Goal: Transaction & Acquisition: Purchase product/service

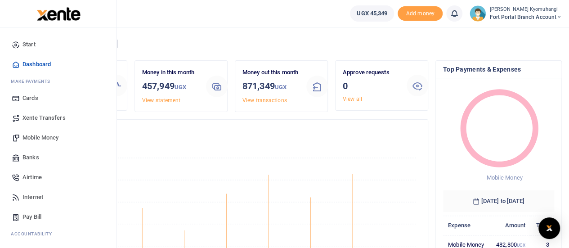
click at [40, 120] on span "Xente Transfers" at bounding box center [43, 117] width 43 height 9
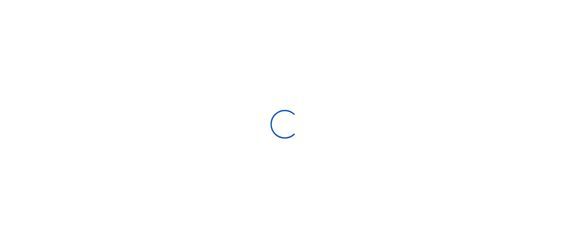
select select "Loading categories"
select select
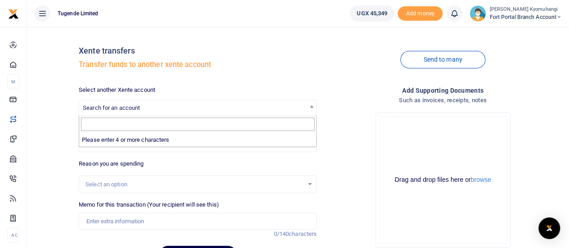
click at [254, 107] on span "Search for an account" at bounding box center [197, 107] width 237 height 14
type input "k"
type input "Tugende kasese"
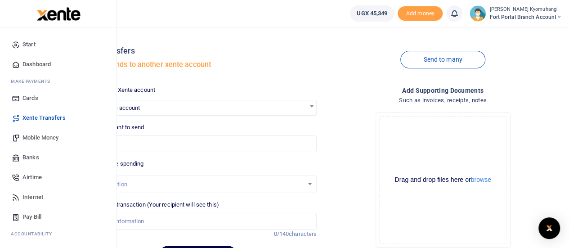
click at [42, 135] on span "Mobile Money" at bounding box center [40, 137] width 36 height 9
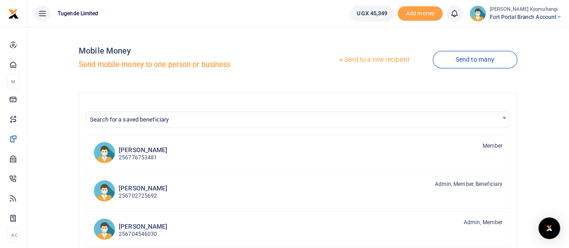
click at [358, 61] on link "Send to a new recipient" at bounding box center [373, 60] width 117 height 16
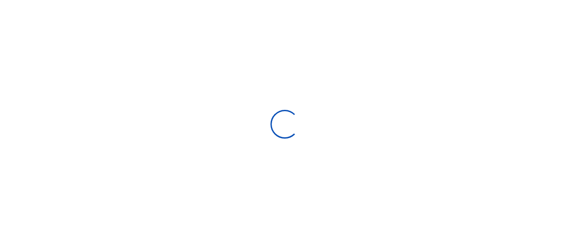
select select "Loading bundles"
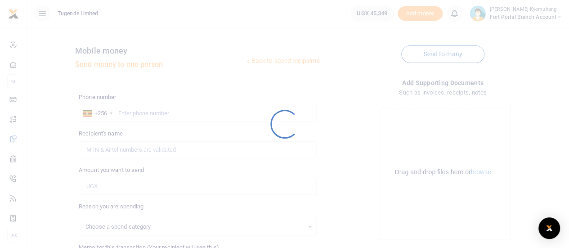
select select
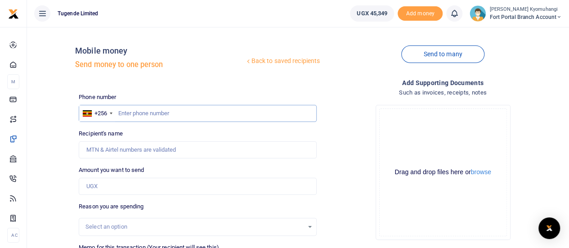
click at [155, 109] on input "text" at bounding box center [198, 113] width 238 height 17
type input "775124547"
type input "Maureen Ainembabazi"
type input "775124547"
click at [112, 186] on input "Amount you want to send" at bounding box center [198, 186] width 238 height 17
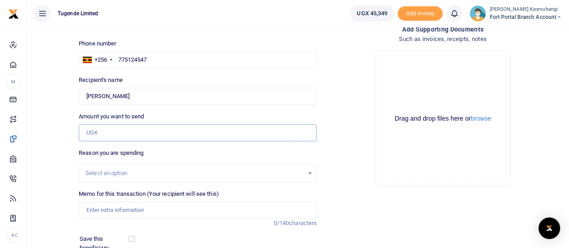
scroll to position [44, 0]
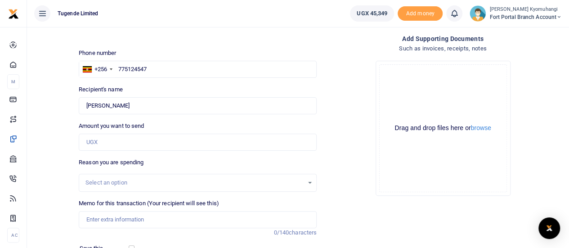
click at [211, 133] on div "Amount you want to send Amount is required." at bounding box center [198, 135] width 238 height 29
click at [196, 139] on input "Amount you want to send" at bounding box center [198, 142] width 238 height 17
type input "169,000"
click at [139, 177] on div "Select an option" at bounding box center [198, 183] width 238 height 18
click at [313, 182] on div "Select an option" at bounding box center [197, 183] width 237 height 10
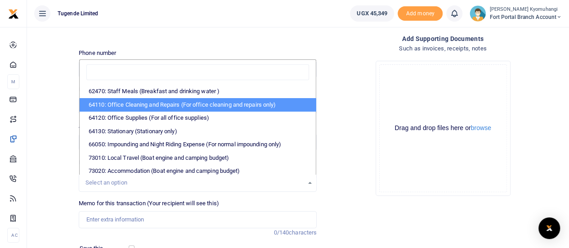
click at [142, 103] on li "64110: Office Cleaning and Repairs (For office cleaning and repairs only)" at bounding box center [198, 104] width 236 height 13
select select "24"
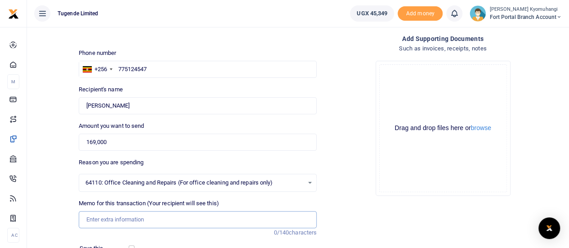
click at [129, 218] on input "Memo for this transaction (Your recipient will see this)" at bounding box center [198, 219] width 238 height 17
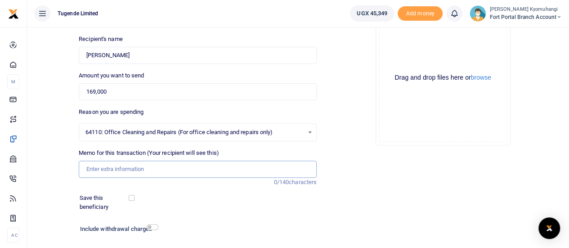
scroll to position [96, 0]
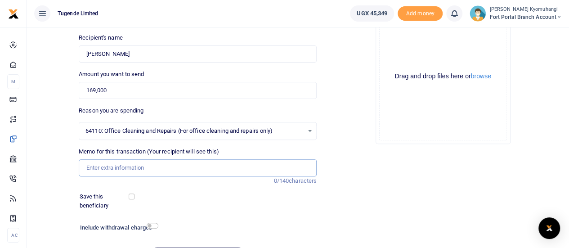
click at [130, 165] on input "Memo for this transaction (Your recipient will see this)" at bounding box center [198, 167] width 238 height 17
paste input "TLUG-014113"
click at [104, 168] on input "TLUG-014113" at bounding box center [198, 167] width 238 height 17
click at [103, 167] on input "TLUG-014113" at bounding box center [198, 167] width 238 height 17
type input "TLUG 014113"
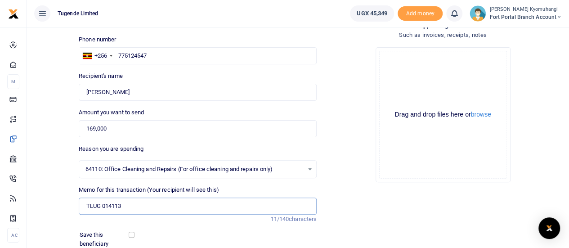
scroll to position [0, 0]
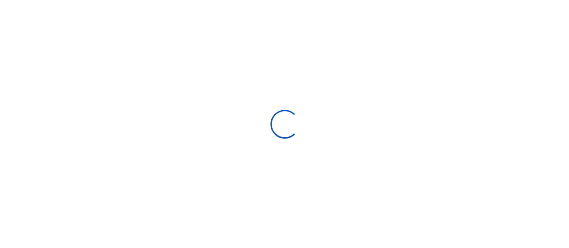
select select "Loading bundles"
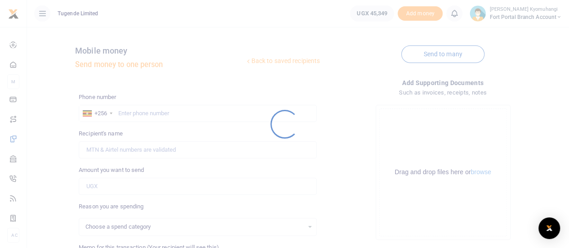
select select
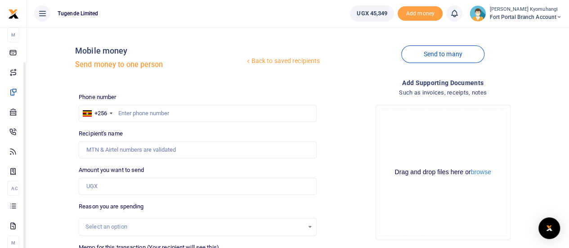
drag, startPoint x: 114, startPoint y: 182, endPoint x: 115, endPoint y: 240, distance: 57.6
click at [115, 240] on body "Start Dashboard M ake Payments Cards Xente Transfers Mobile Money Banks Airtime…" at bounding box center [284, 199] width 569 height 398
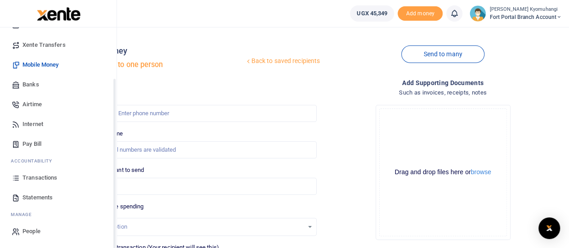
scroll to position [61, 0]
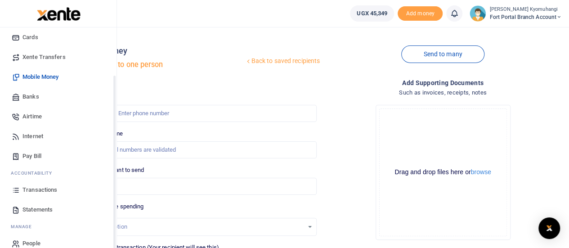
click at [42, 208] on span "Statements" at bounding box center [37, 209] width 30 height 9
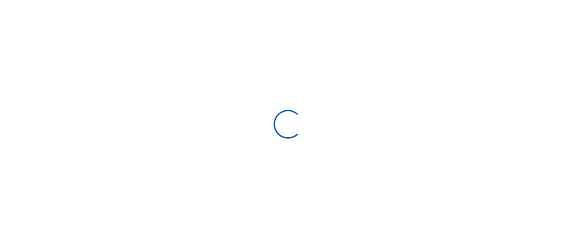
select select "ALL"
type input "[DATE] - [DATE]"
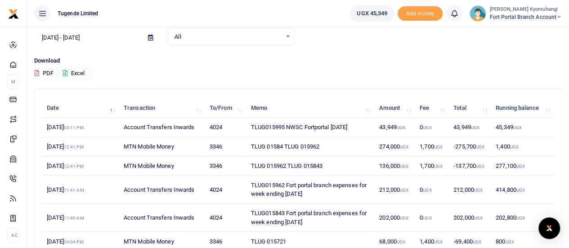
scroll to position [52, 0]
